Goal: Transaction & Acquisition: Obtain resource

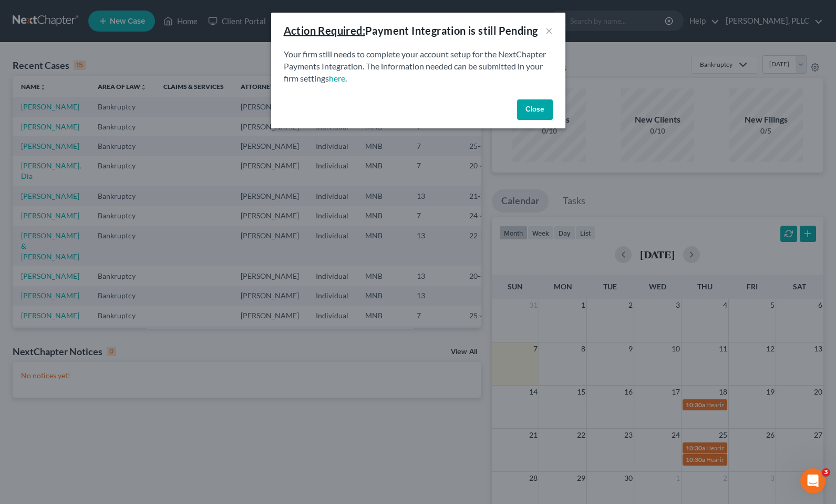
click at [541, 107] on button "Close" at bounding box center [535, 109] width 36 height 21
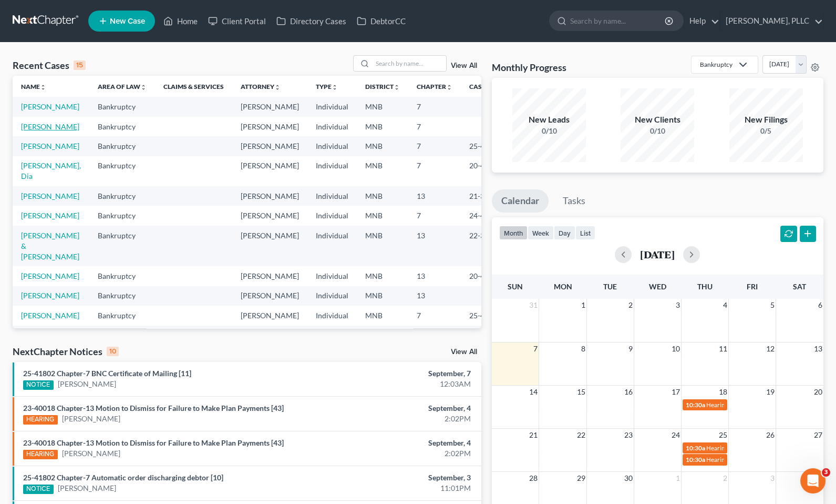
click at [47, 131] on link "[PERSON_NAME]" at bounding box center [50, 126] width 58 height 9
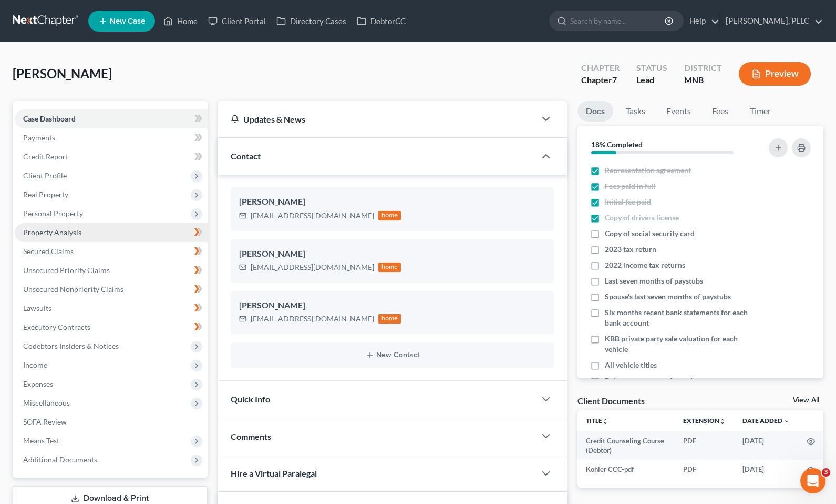
click at [62, 232] on span "Property Analysis" at bounding box center [52, 232] width 58 height 9
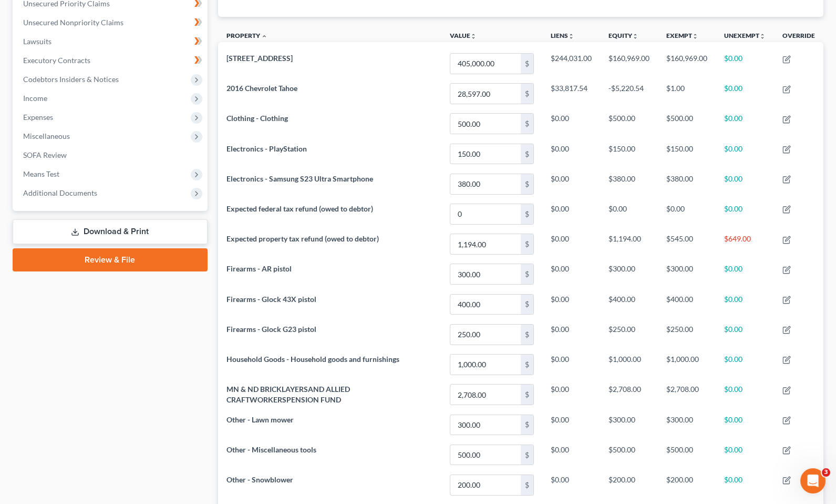
click at [132, 224] on link "Download & Print" at bounding box center [110, 231] width 195 height 25
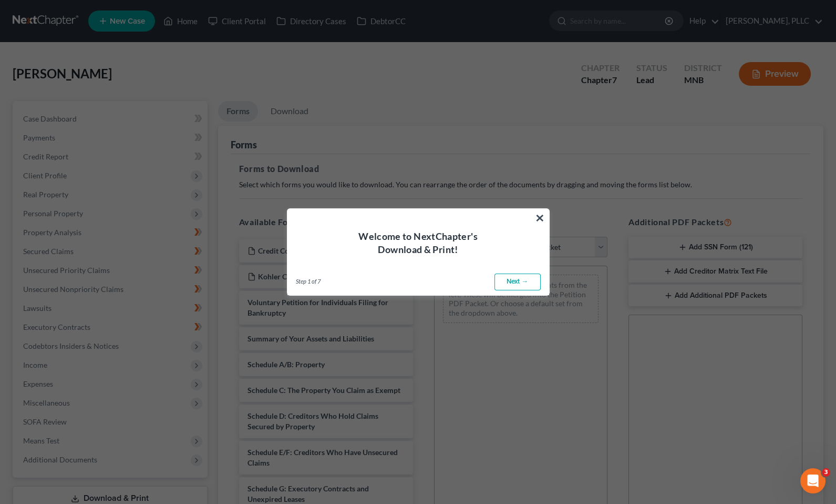
click at [523, 279] on link "Next →" at bounding box center [518, 281] width 46 height 17
select select "0"
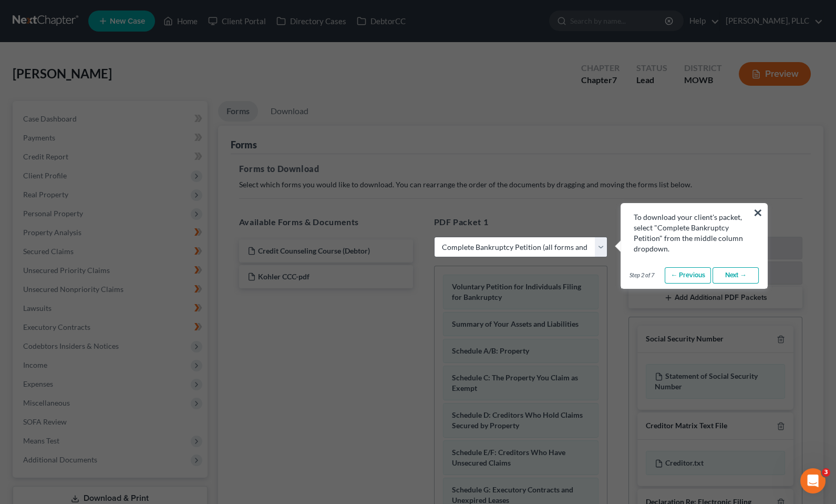
click at [733, 274] on link "Next →" at bounding box center [736, 275] width 46 height 17
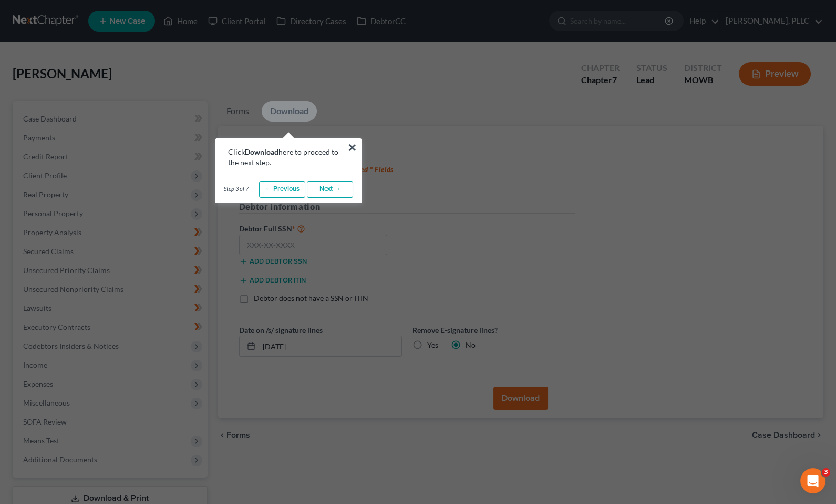
click at [325, 188] on link "Next →" at bounding box center [330, 189] width 46 height 17
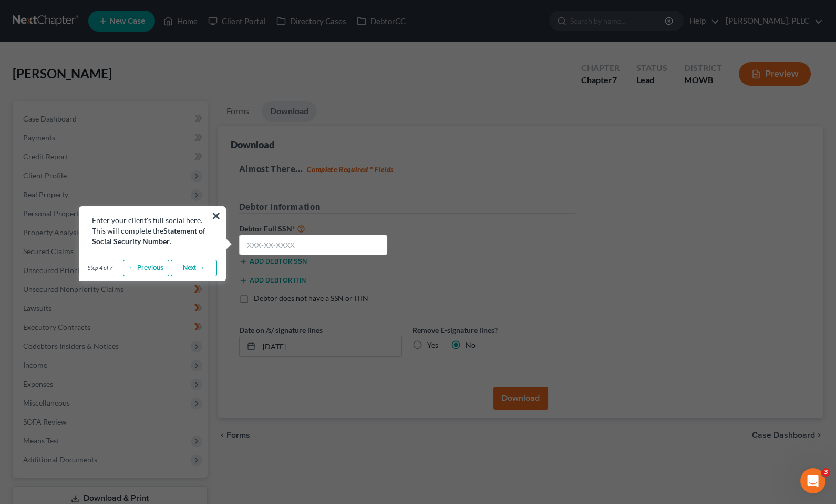
click at [196, 271] on link "Next →" at bounding box center [194, 268] width 46 height 17
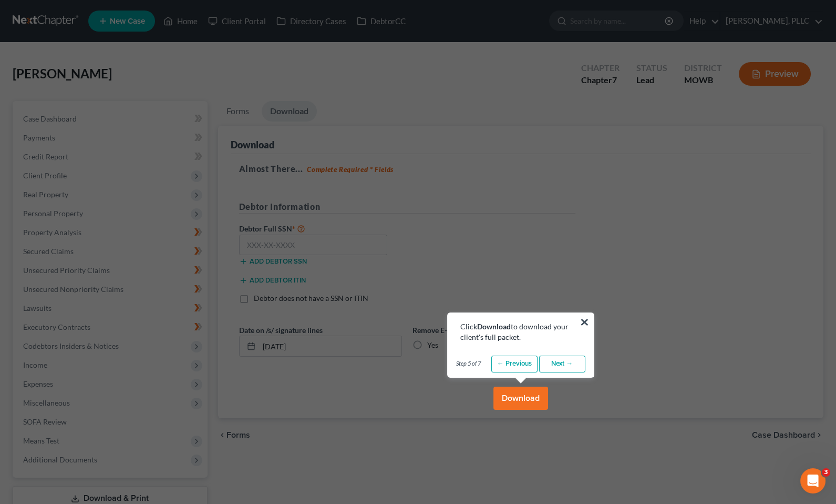
click at [573, 363] on link "Next →" at bounding box center [562, 363] width 46 height 17
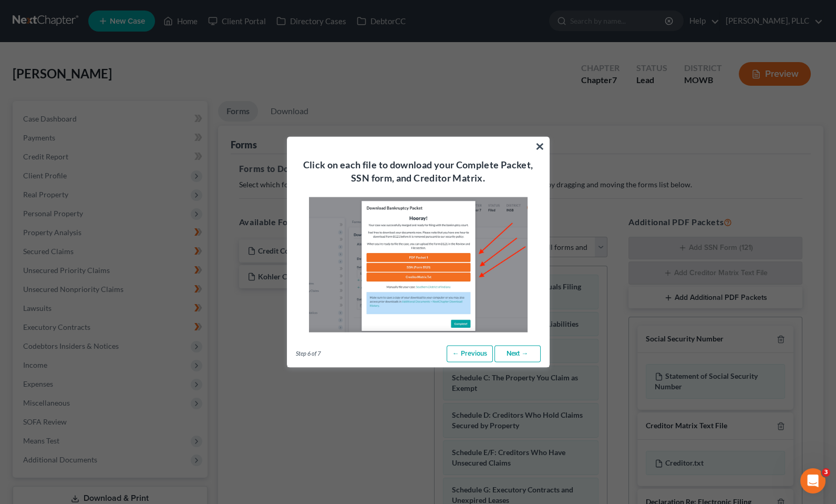
click at [522, 353] on link "Next →" at bounding box center [518, 353] width 46 height 17
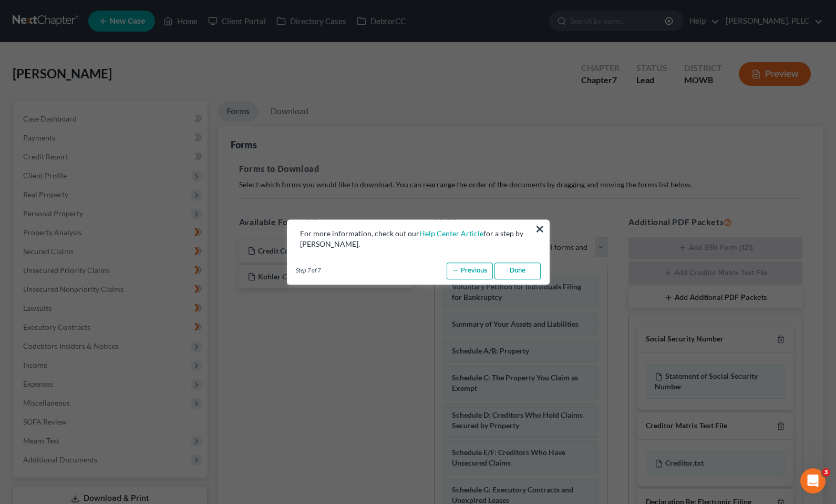
click at [529, 278] on link "Done" at bounding box center [518, 270] width 46 height 17
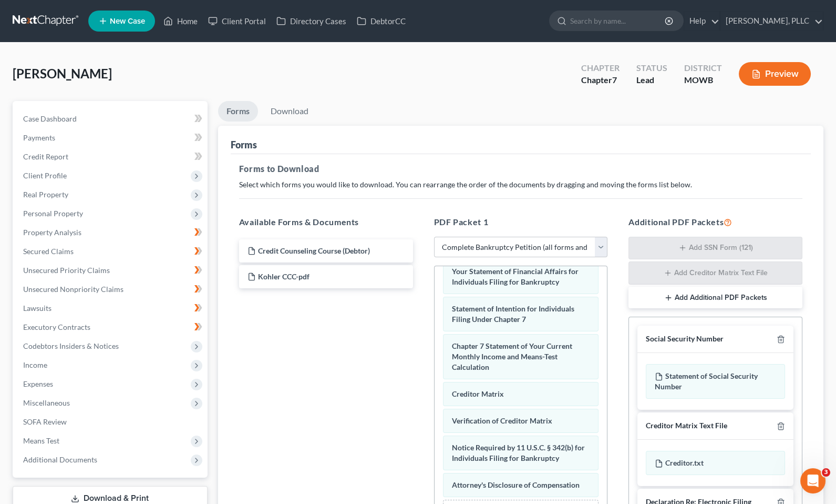
scroll to position [146, 0]
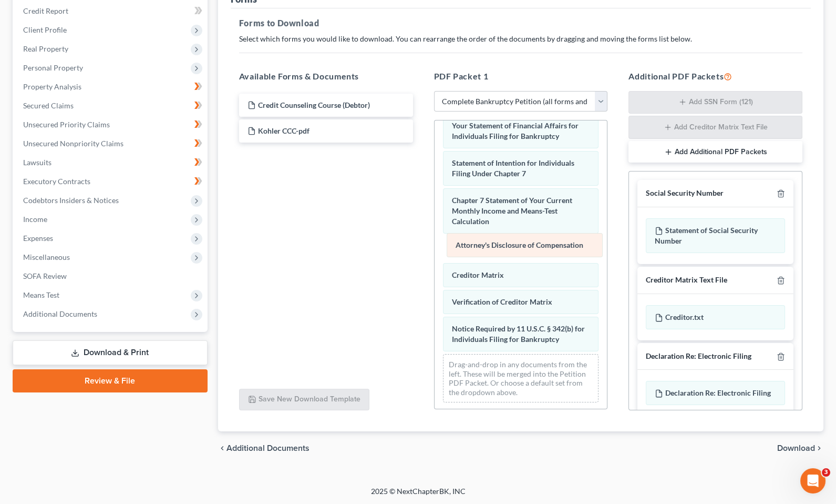
drag, startPoint x: 531, startPoint y: 336, endPoint x: 535, endPoint y: 244, distance: 91.6
click at [535, 244] on div "Attorney's Disclosure of Compensation Voluntary Petition for Individuals Filing…" at bounding box center [521, 78] width 173 height 663
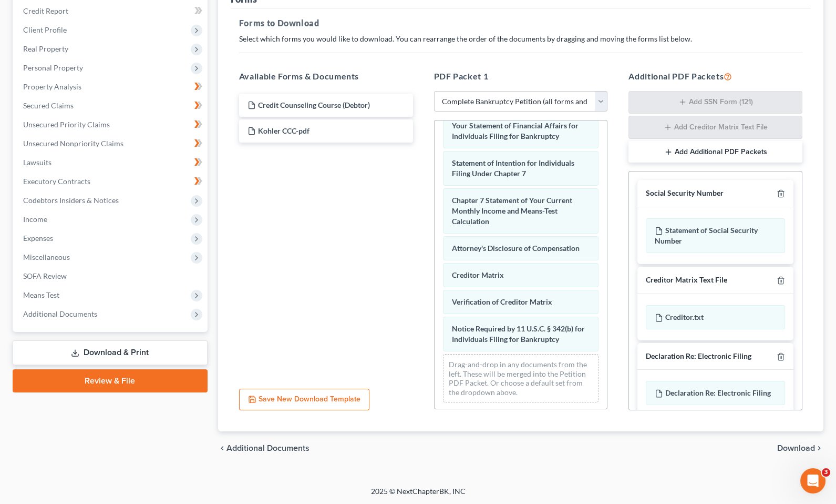
click at [795, 445] on span "Download" at bounding box center [796, 448] width 38 height 8
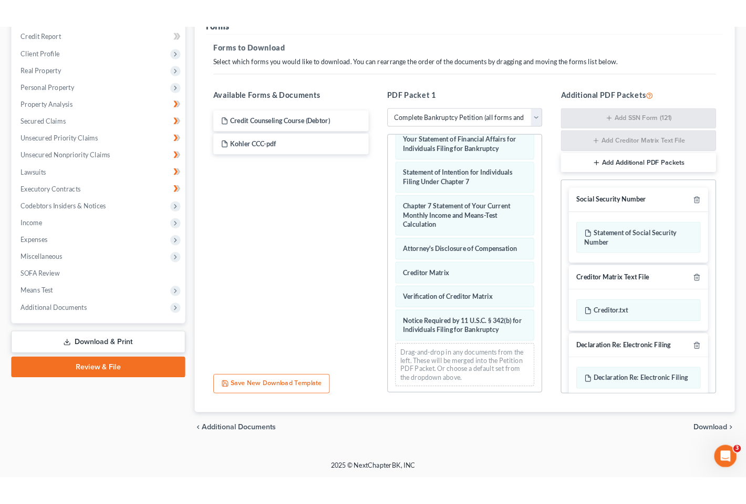
scroll to position [73, 0]
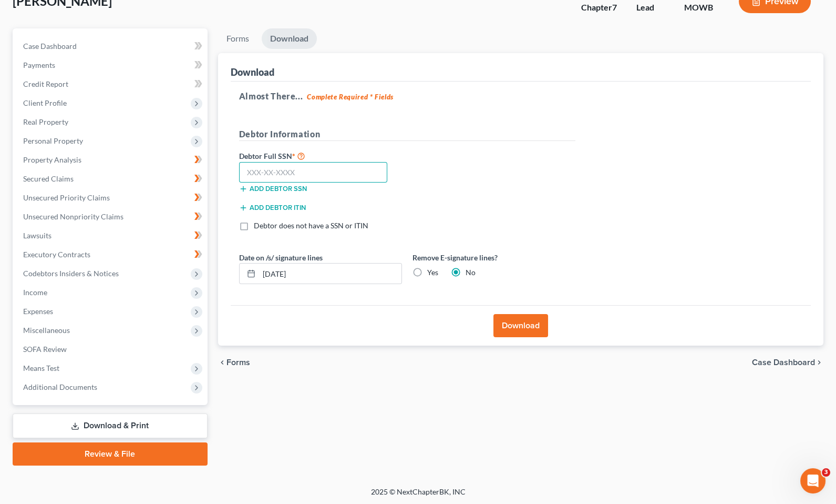
click at [316, 171] on input "text" at bounding box center [313, 172] width 149 height 21
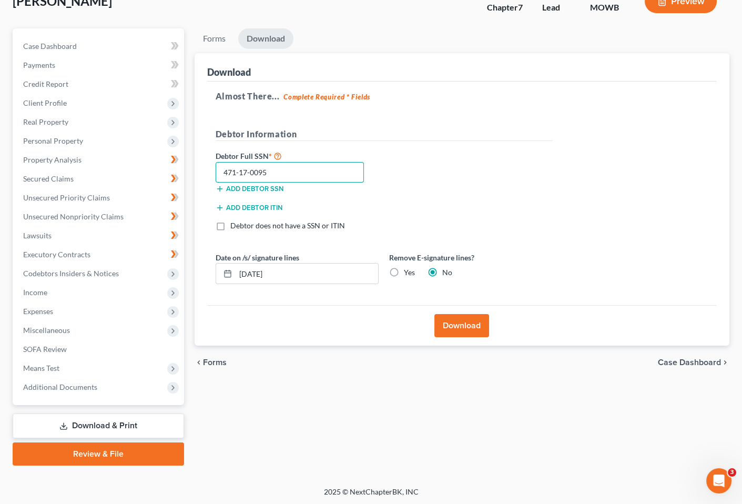
type input "471-17-0095"
click at [469, 325] on button "Download" at bounding box center [461, 325] width 55 height 23
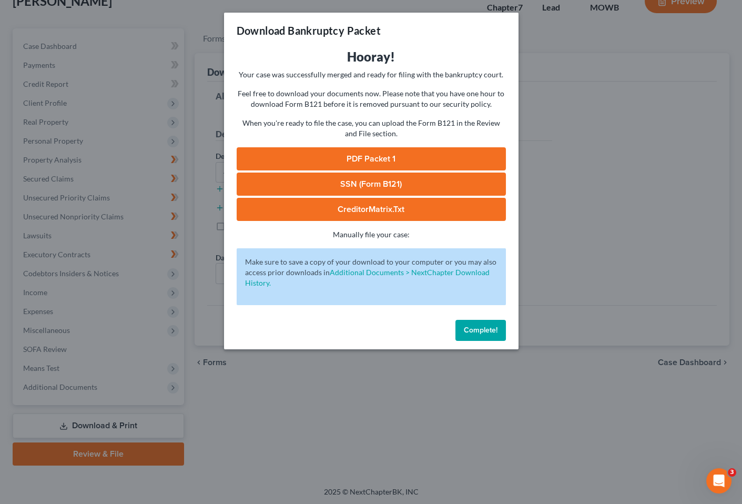
click at [389, 156] on link "PDF Packet 1" at bounding box center [371, 158] width 269 height 23
click at [473, 331] on span "Complete!" at bounding box center [481, 329] width 34 height 9
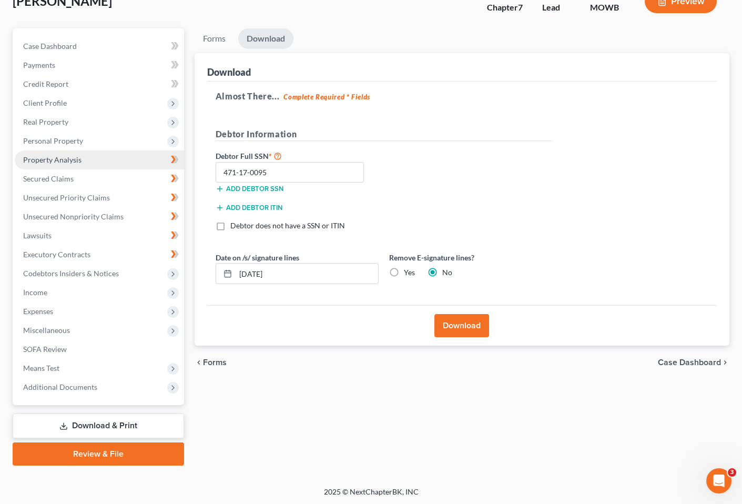
click at [72, 159] on span "Property Analysis" at bounding box center [52, 159] width 58 height 9
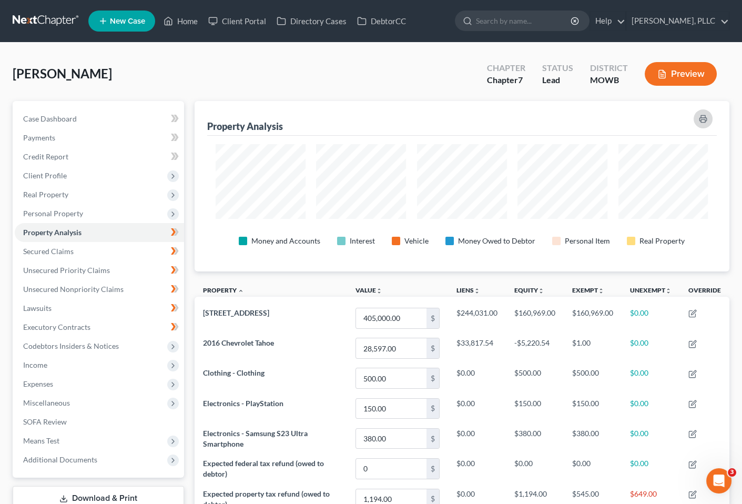
click at [705, 118] on icon "button" at bounding box center [702, 119] width 7 height 3
click at [351, 65] on div "Kohler, Kyle Upgraded Chapter Chapter 7 Status Lead District MOWB Preview" at bounding box center [371, 78] width 716 height 46
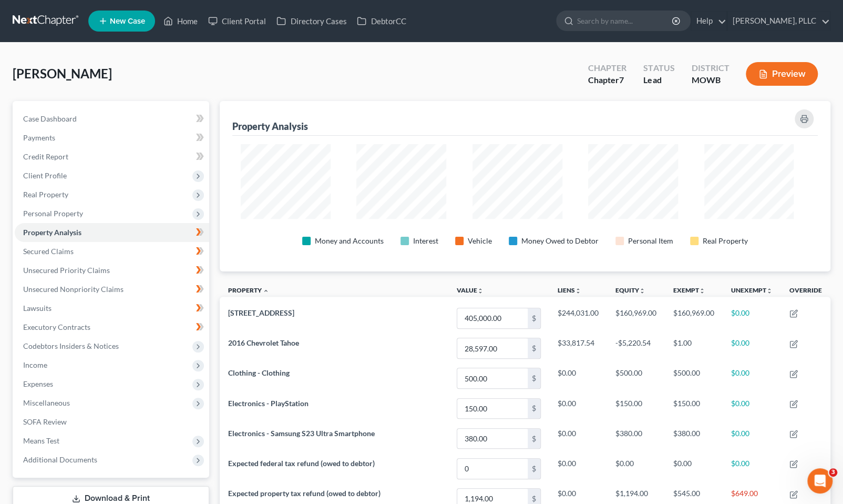
scroll to position [182, 610]
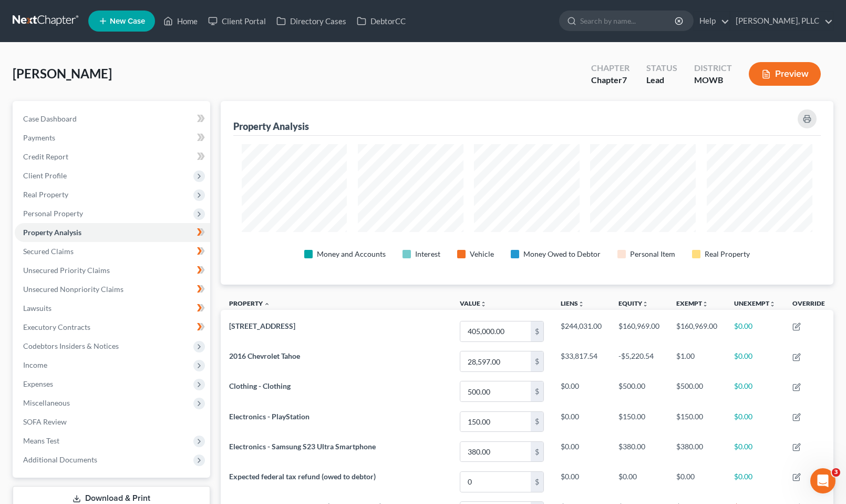
click at [69, 26] on link at bounding box center [46, 21] width 67 height 19
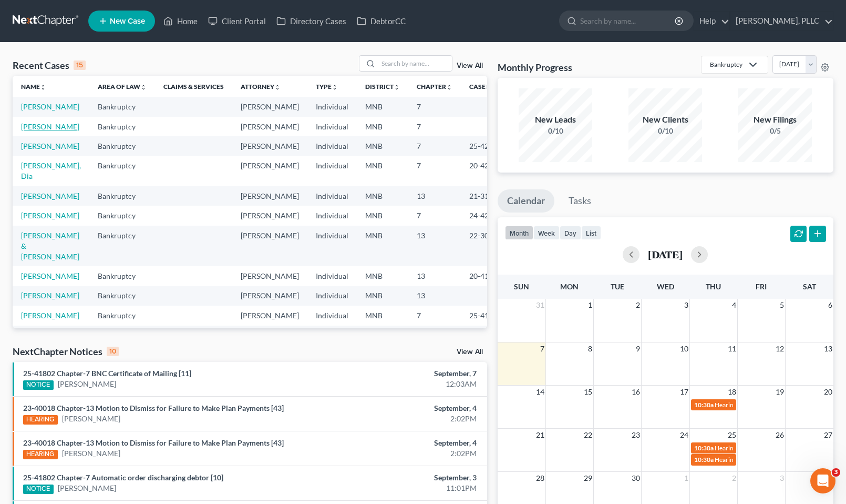
click at [31, 129] on link "[PERSON_NAME]" at bounding box center [50, 126] width 58 height 9
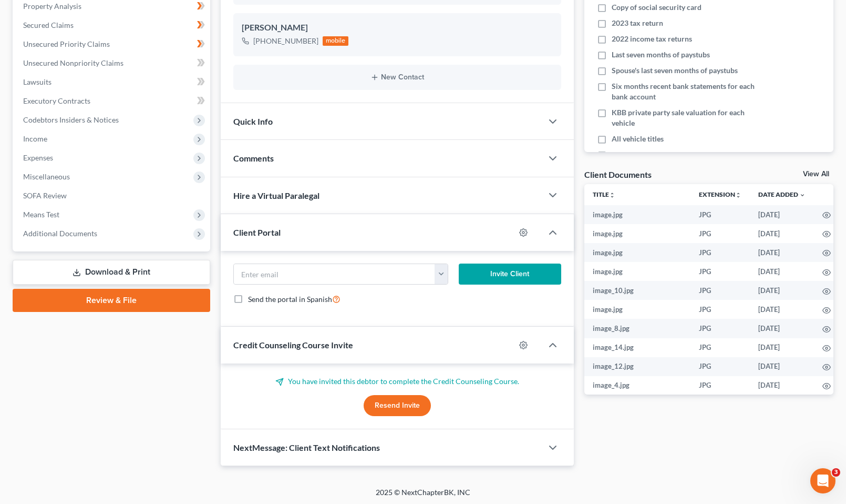
click at [135, 269] on link "Download & Print" at bounding box center [112, 272] width 198 height 25
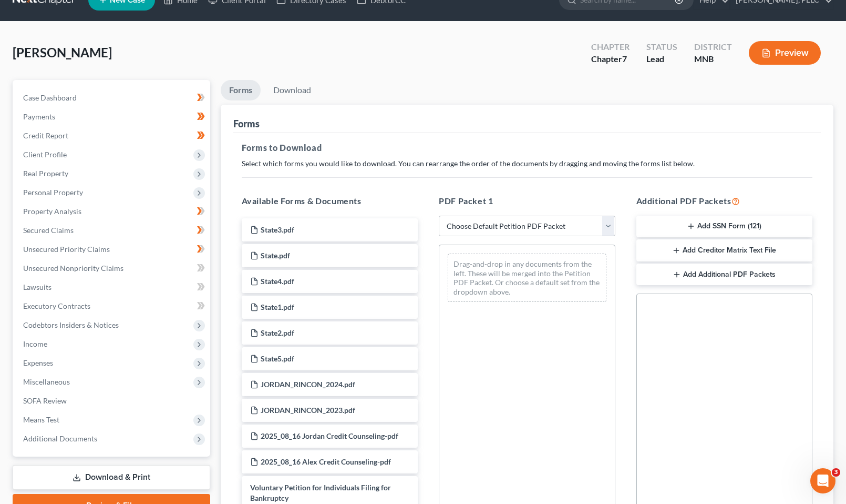
scroll to position [145, 0]
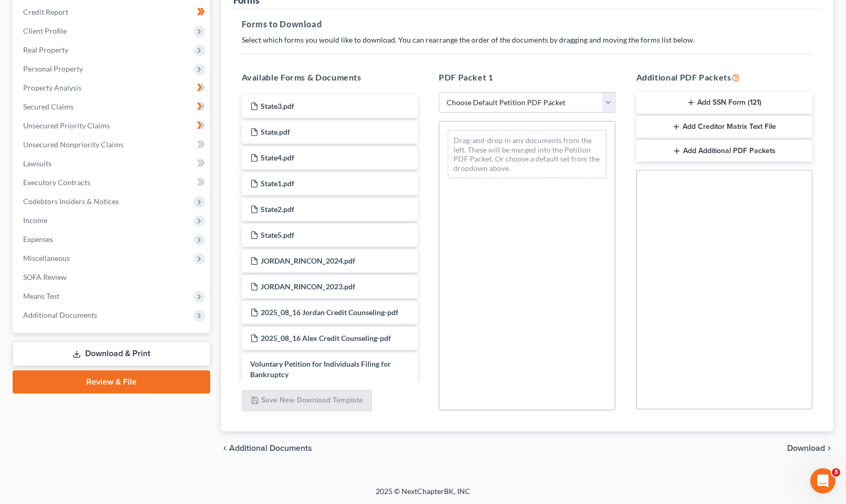
click at [612, 95] on select "Choose Default Petition PDF Packet Complete Bankruptcy Petition (all forms and …" at bounding box center [527, 102] width 177 height 21
click at [439, 92] on select "Choose Default Petition PDF Packet Complete Bankruptcy Petition (all forms and …" at bounding box center [527, 102] width 177 height 21
click at [558, 105] on select "Choose Default Petition PDF Packet Complete Bankruptcy Petition (all forms and …" at bounding box center [527, 102] width 177 height 21
select select "0"
click at [439, 92] on select "Choose Default Petition PDF Packet Complete Bankruptcy Petition (all forms and …" at bounding box center [527, 102] width 177 height 21
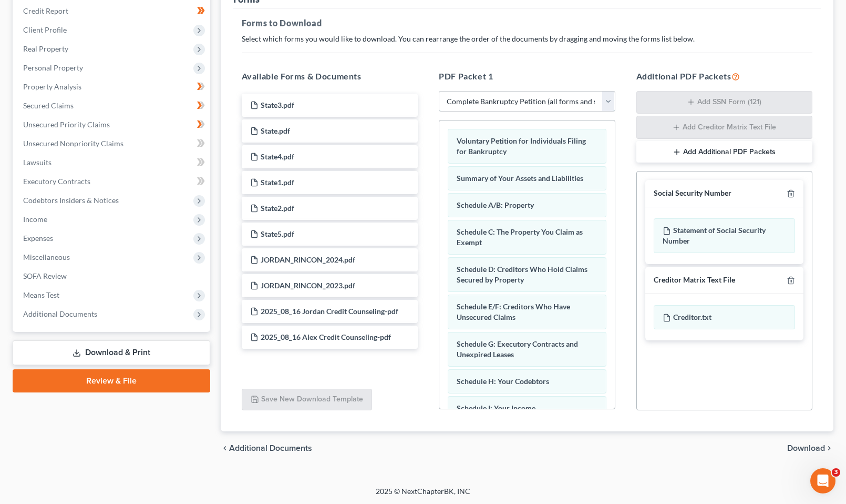
scroll to position [373, 0]
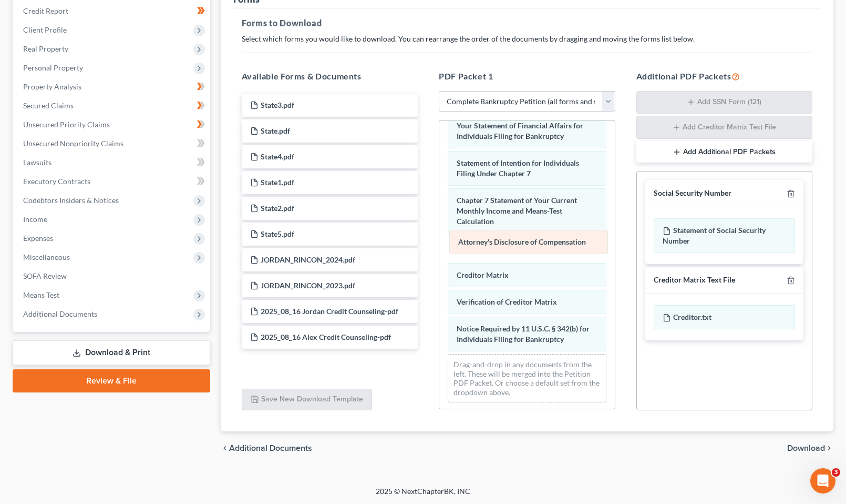
drag, startPoint x: 524, startPoint y: 336, endPoint x: 526, endPoint y: 242, distance: 94.1
click at [526, 242] on div "Attorney's Disclosure of Compensation Voluntary Petition for Individuals Filing…" at bounding box center [527, 78] width 176 height 663
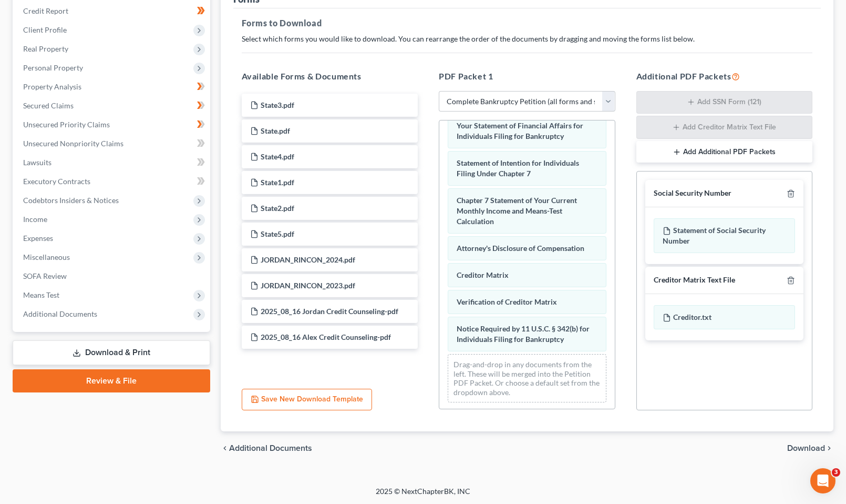
click at [815, 445] on span "Download" at bounding box center [806, 448] width 38 height 8
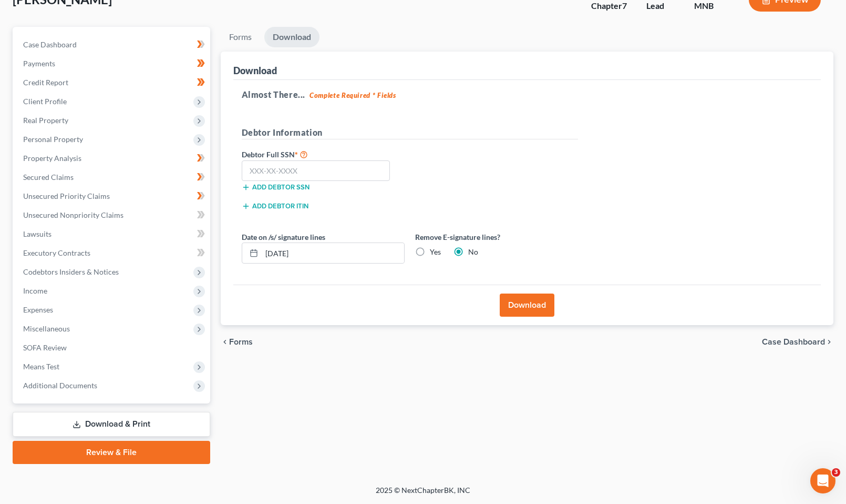
scroll to position [73, 0]
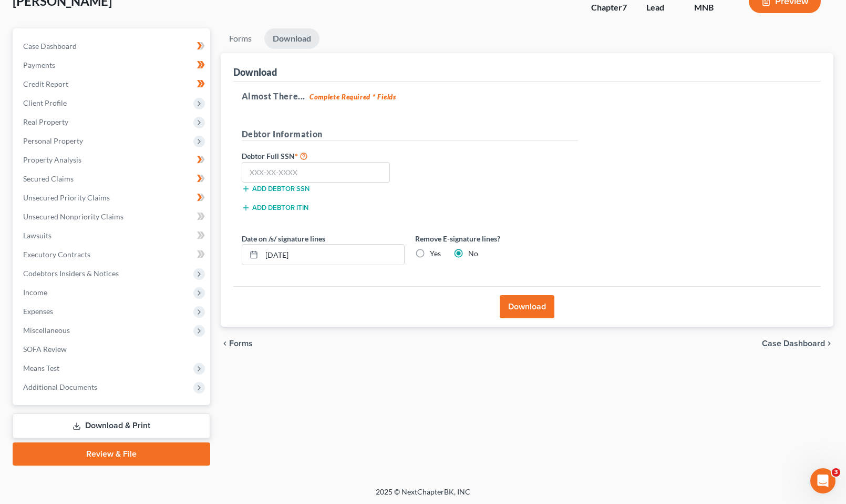
click at [842, 90] on div "[PERSON_NAME] Upgraded Chapter Chapter 7 Status Lead District MNB Preview Petit…" at bounding box center [423, 228] width 846 height 516
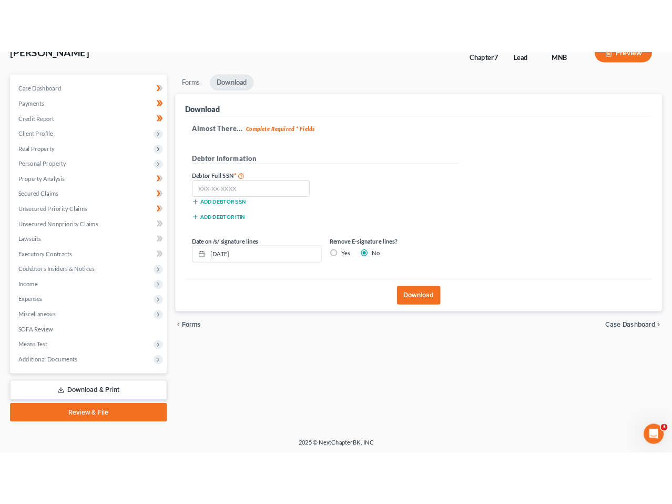
scroll to position [91, 0]
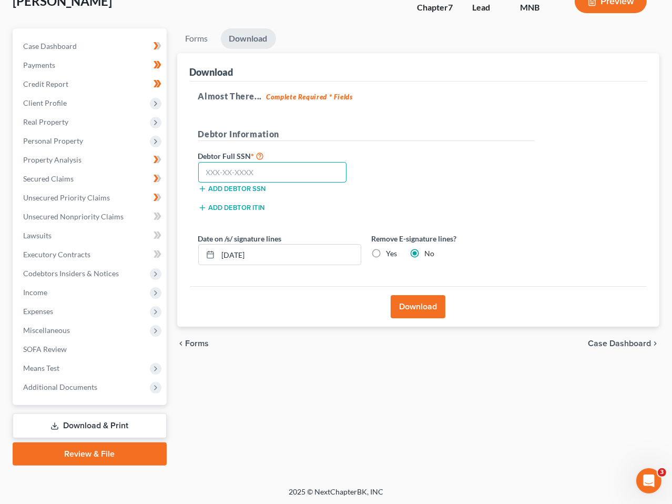
click at [274, 170] on input "text" at bounding box center [272, 172] width 149 height 21
type input "472-19-0328"
click at [422, 309] on button "Download" at bounding box center [418, 306] width 55 height 23
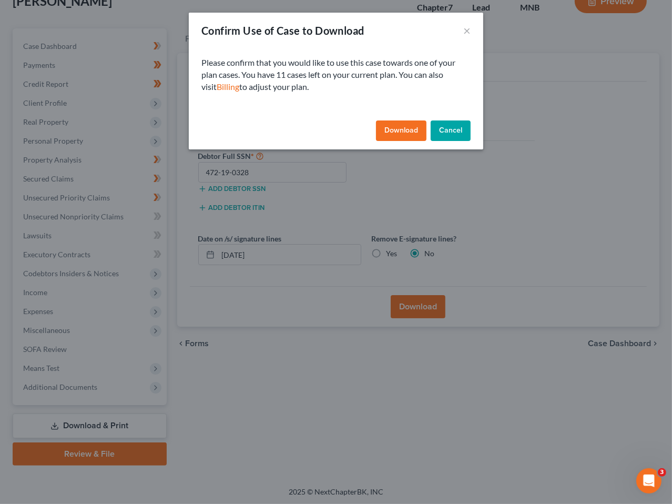
click at [411, 131] on button "Download" at bounding box center [401, 130] width 50 height 21
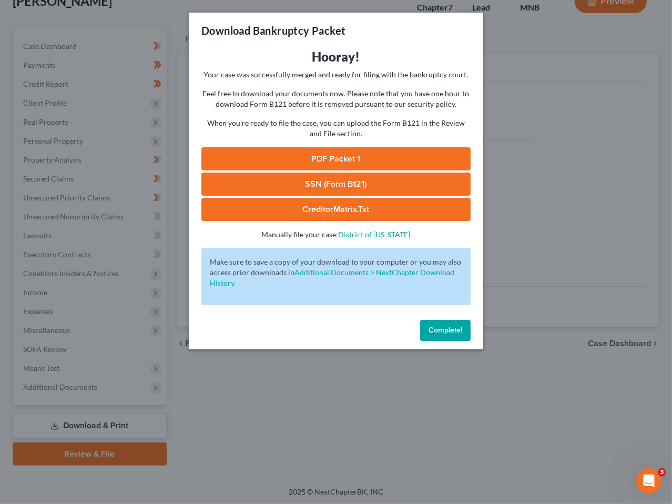
click at [370, 160] on link "PDF Packet 1" at bounding box center [335, 158] width 269 height 23
click at [554, 80] on div "Download Bankruptcy Packet Hooray! Your case was successfully merged and ready …" at bounding box center [336, 252] width 672 height 504
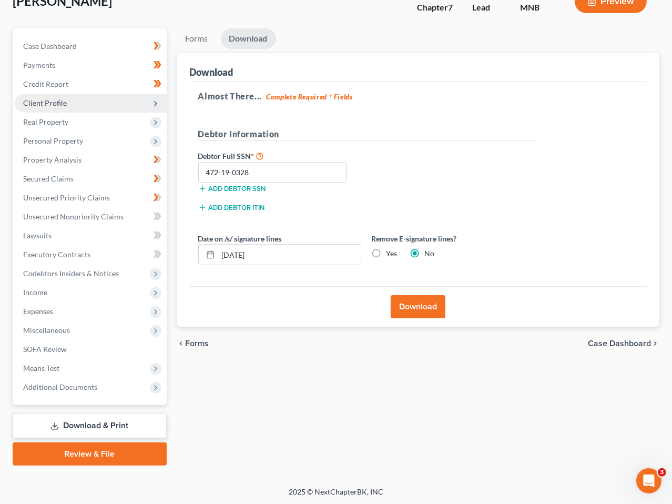
click at [48, 98] on span "Client Profile" at bounding box center [45, 102] width 44 height 9
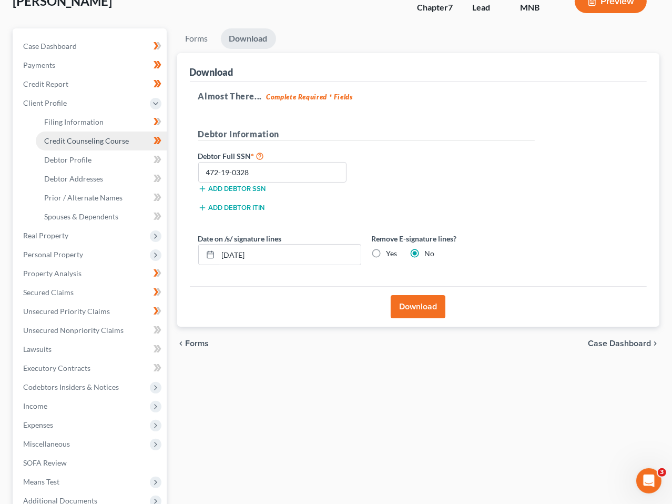
click at [68, 145] on link "Credit Counseling Course" at bounding box center [101, 140] width 131 height 19
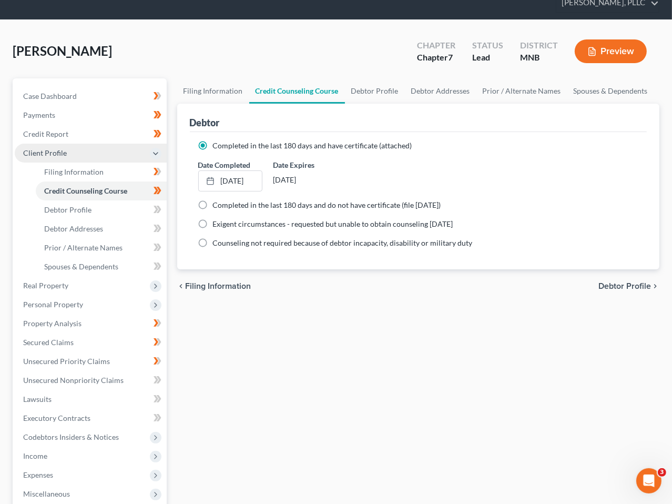
scroll to position [58, 0]
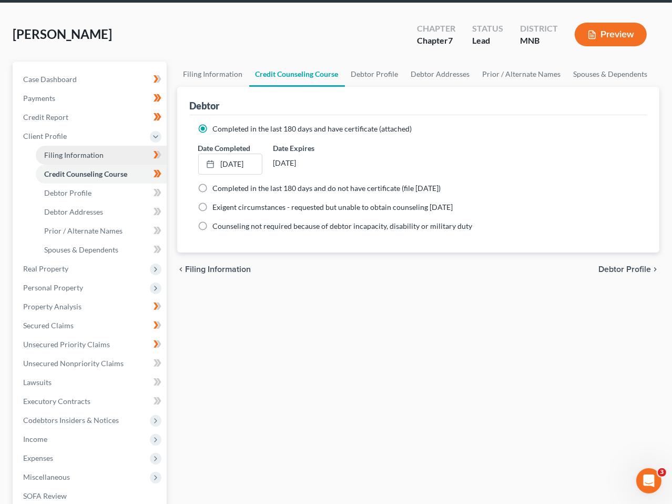
click at [77, 154] on span "Filing Information" at bounding box center [73, 154] width 59 height 9
select select "1"
select select "0"
select select "24"
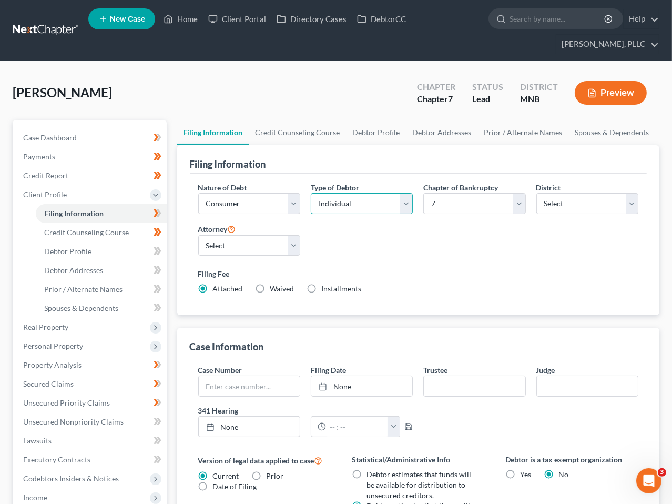
click at [409, 206] on select "Select Individual Joint" at bounding box center [362, 203] width 102 height 21
select select "1"
click at [311, 214] on select "Select Individual Joint" at bounding box center [362, 203] width 102 height 21
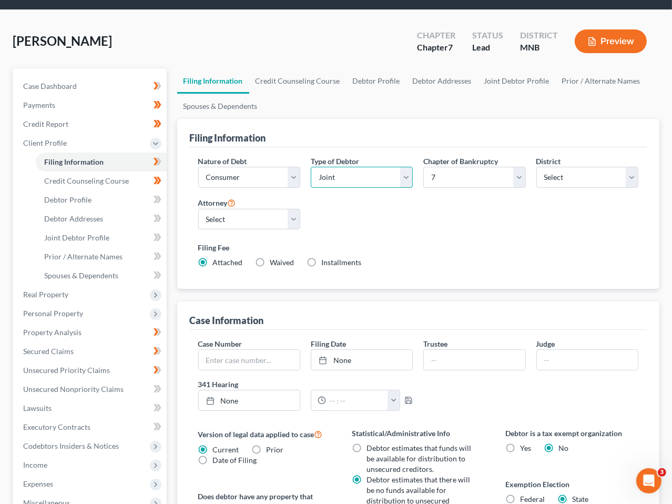
scroll to position [54, 0]
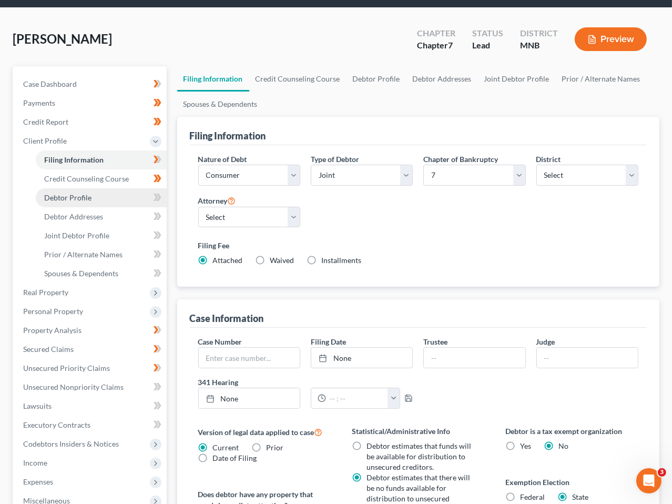
click at [73, 199] on span "Debtor Profile" at bounding box center [67, 197] width 47 height 9
select select "1"
select select "3"
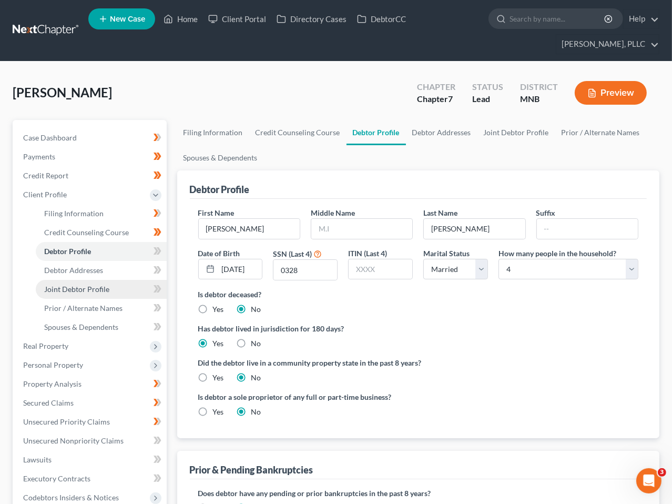
click at [96, 287] on span "Joint Debtor Profile" at bounding box center [76, 288] width 65 height 9
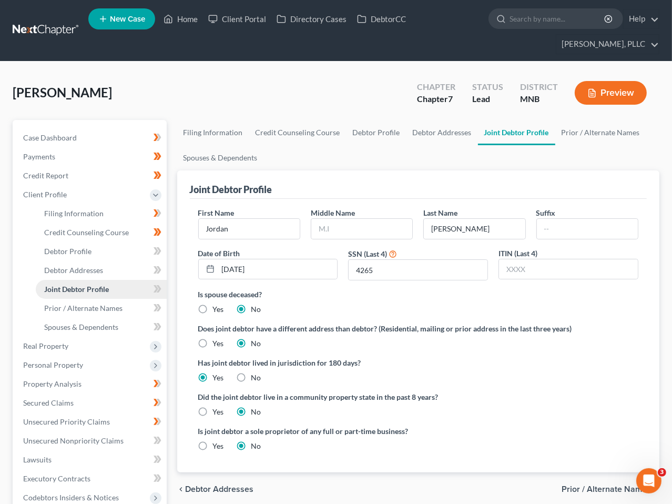
scroll to position [224, 0]
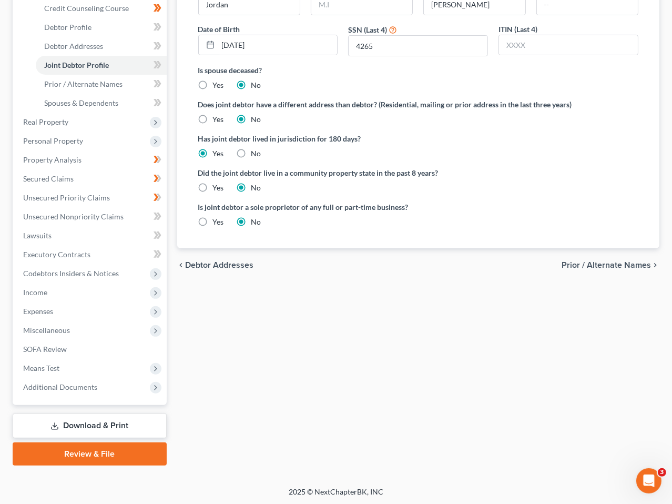
click at [115, 422] on link "Download & Print" at bounding box center [90, 425] width 154 height 25
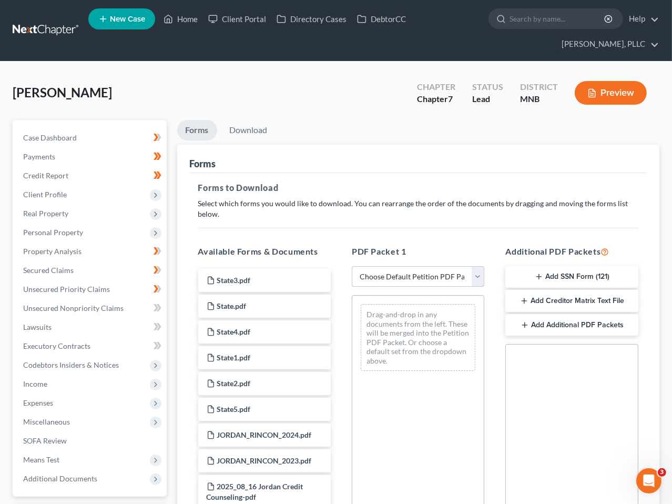
click at [477, 274] on select "Choose Default Petition PDF Packet Complete Bankruptcy Petition (all forms and …" at bounding box center [418, 276] width 132 height 21
select select "0"
click at [352, 266] on select "Choose Default Petition PDF Packet Complete Bankruptcy Petition (all forms and …" at bounding box center [418, 276] width 132 height 21
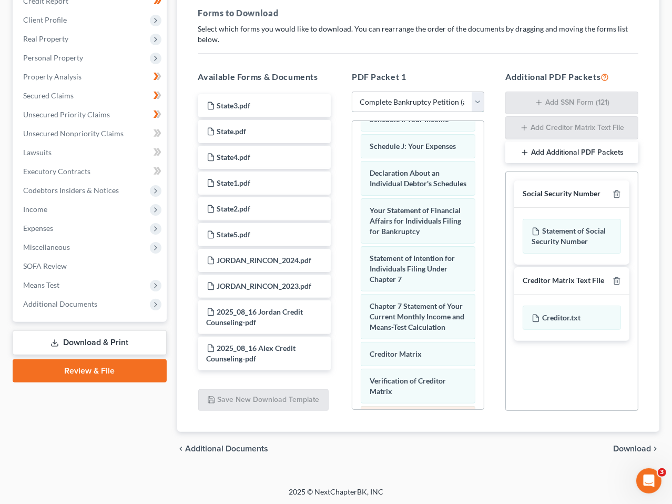
scroll to position [487, 0]
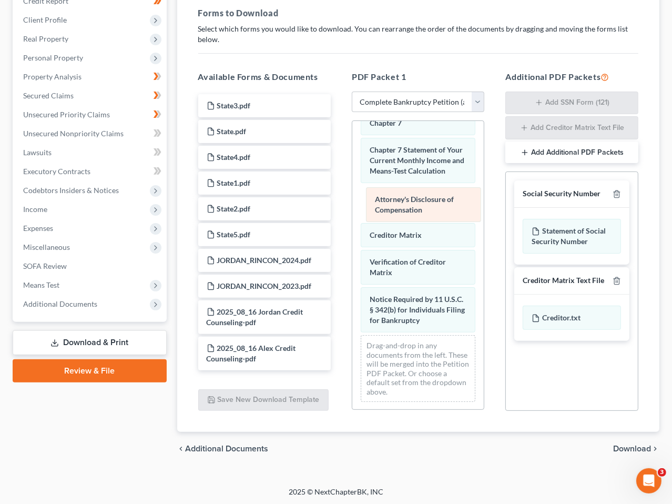
drag, startPoint x: 424, startPoint y: 321, endPoint x: 429, endPoint y: 203, distance: 117.9
click at [429, 203] on div "Attorney's Disclosure of Compensation Voluntary Petition for Individuals Filing…" at bounding box center [417, 22] width 131 height 776
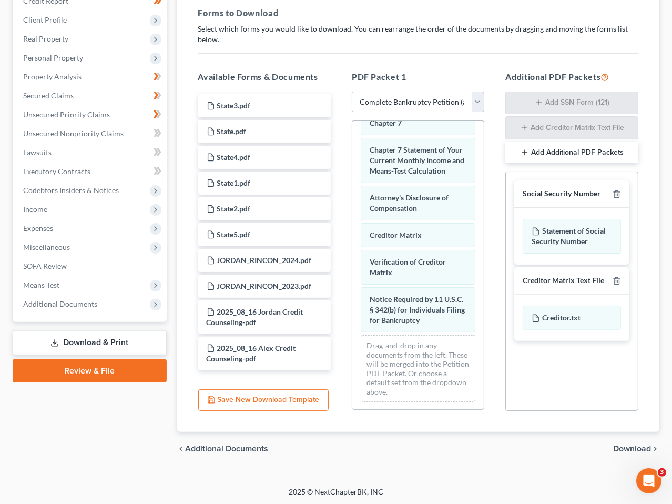
click at [640, 444] on span "Download" at bounding box center [632, 448] width 38 height 8
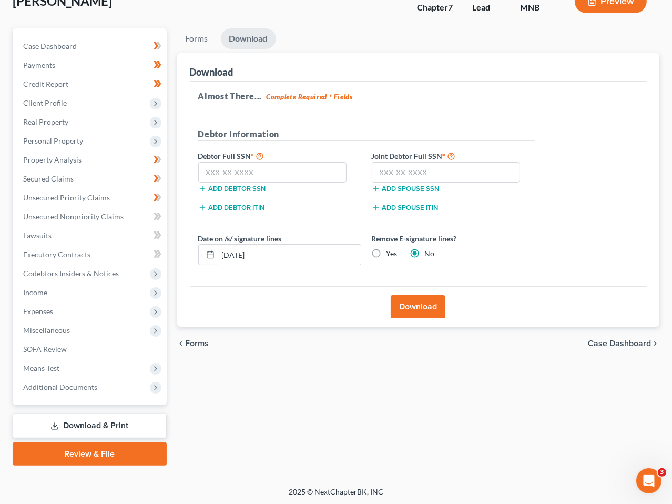
scroll to position [91, 0]
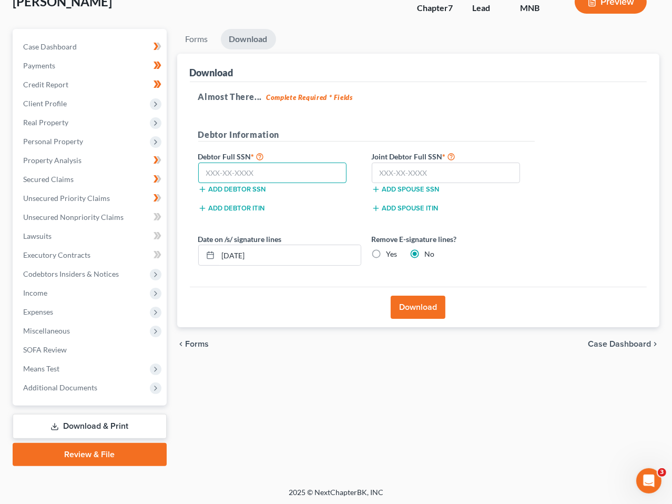
click at [241, 167] on input "text" at bounding box center [272, 172] width 149 height 21
type input "472-19-0328"
drag, startPoint x: 431, startPoint y: 178, endPoint x: 473, endPoint y: 176, distance: 42.1
click at [431, 178] on input "text" at bounding box center [446, 172] width 149 height 21
type input "474-17-4265"
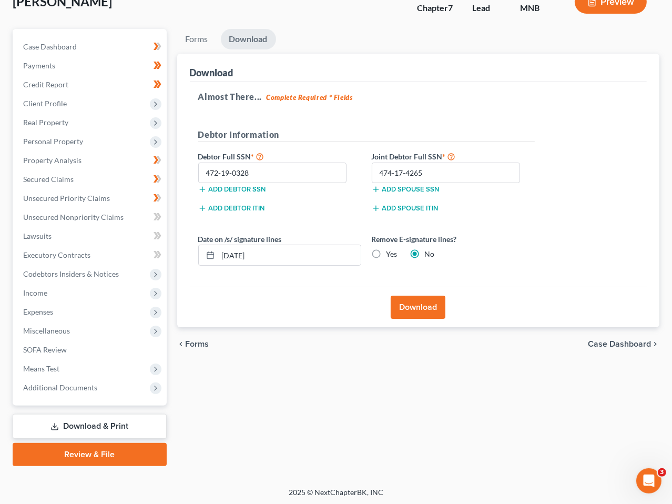
click at [424, 302] on button "Download" at bounding box center [418, 306] width 55 height 23
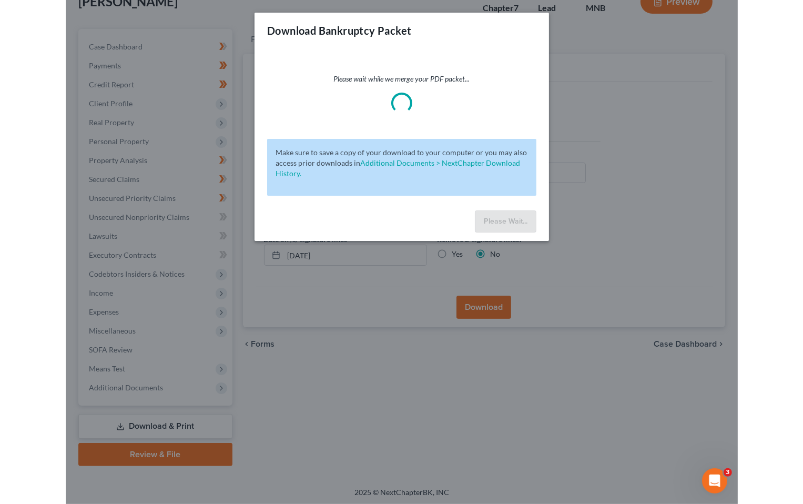
scroll to position [73, 0]
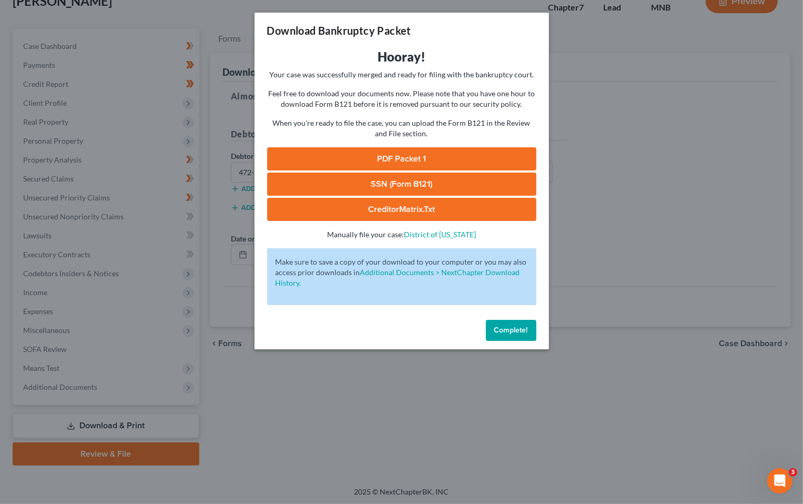
click at [434, 156] on link "PDF Packet 1" at bounding box center [401, 158] width 269 height 23
click at [509, 327] on span "Complete!" at bounding box center [511, 329] width 34 height 9
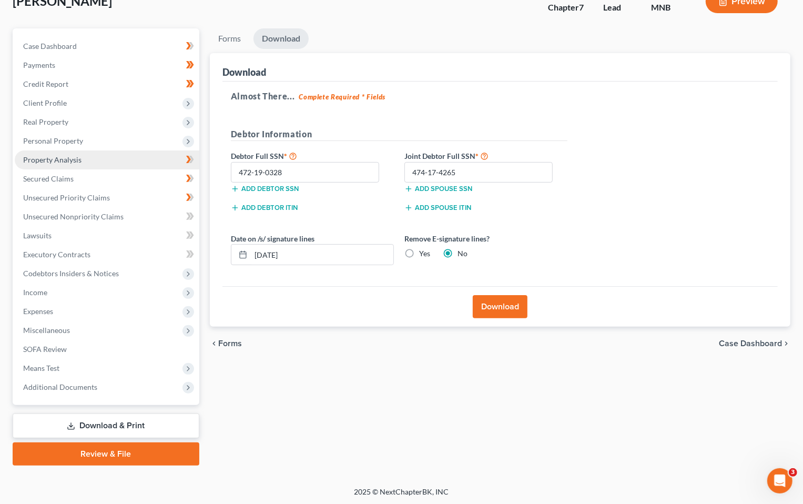
click at [66, 159] on span "Property Analysis" at bounding box center [52, 159] width 58 height 9
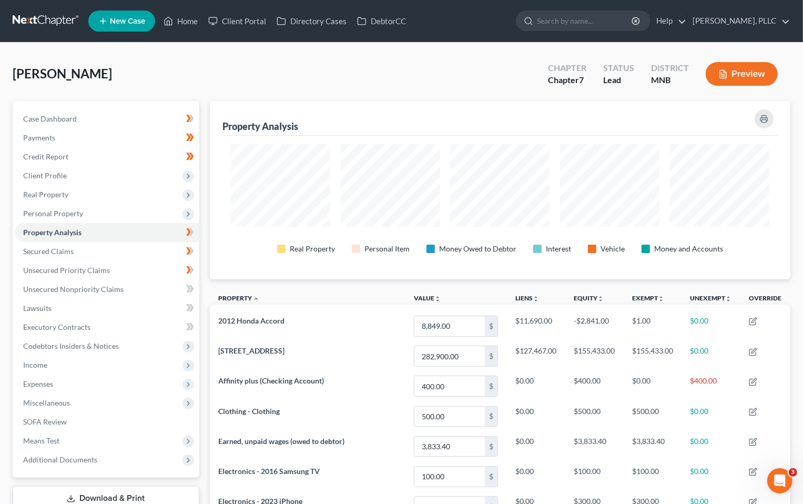
scroll to position [178, 580]
click at [766, 120] on rect "button" at bounding box center [764, 120] width 4 height 3
